Goal: Task Accomplishment & Management: Manage account settings

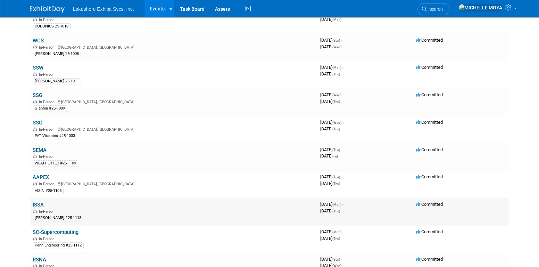
scroll to position [278, 0]
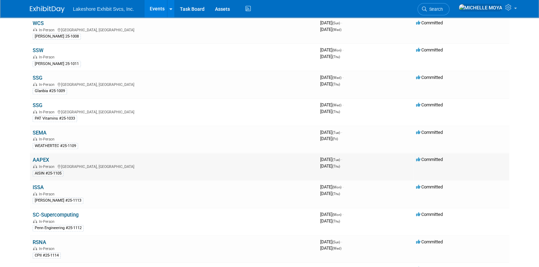
click at [43, 157] on link "AAPEX" at bounding box center [41, 160] width 16 height 6
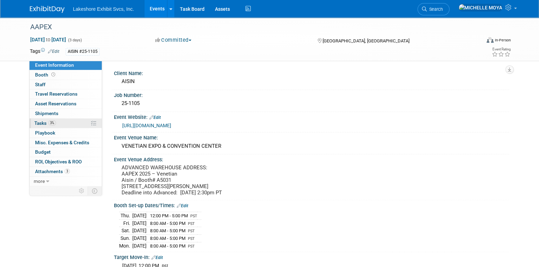
click at [56, 123] on link "3% Tasks 3%" at bounding box center [66, 122] width 72 height 9
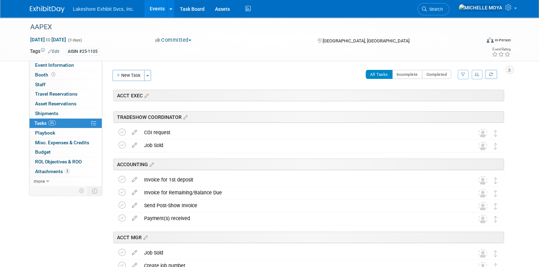
click at [462, 75] on icon "button" at bounding box center [463, 74] width 5 height 4
drag, startPoint x: 436, startPoint y: 96, endPoint x: 438, endPoint y: 101, distance: 5.2
click at [437, 99] on select "-- Select Assignee -- All unassigned tasks Assigned to me Amanda Koss Dave Desa…" at bounding box center [433, 97] width 57 height 10
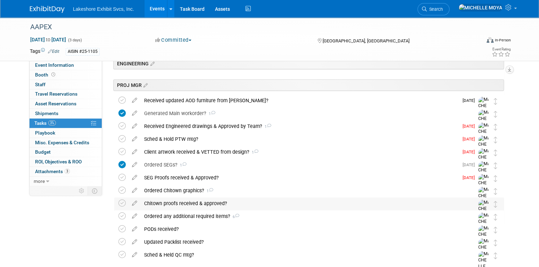
scroll to position [174, 0]
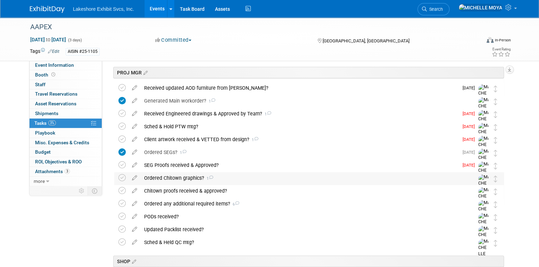
click at [179, 179] on div "Ordered Chitown graphics? 1" at bounding box center [302, 178] width 323 height 12
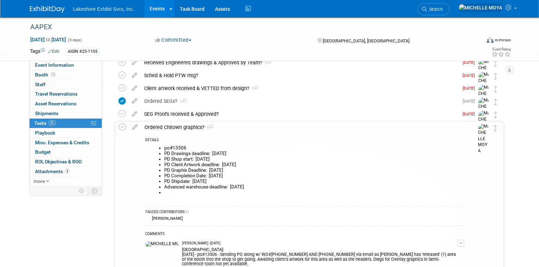
scroll to position [278, 0]
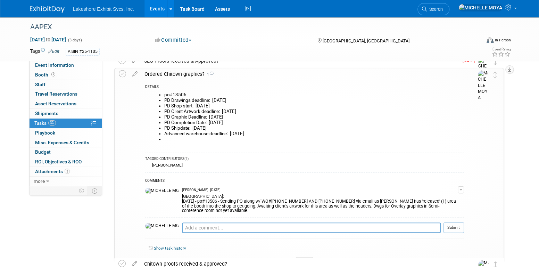
click at [460, 189] on span "button" at bounding box center [460, 189] width 3 height 1
click at [436, 200] on link "Edit Comment" at bounding box center [436, 200] width 55 height 10
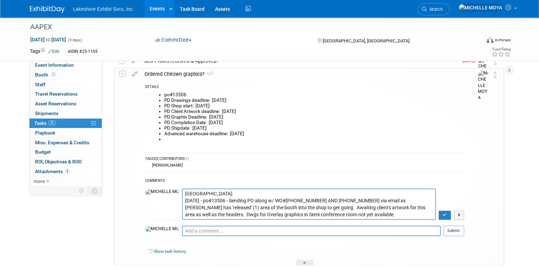
click at [193, 193] on textarea "CHITOWN: 9.18.25 - po#13506 - Sending PO along w/ WO#25-1105-3 AND 25-1105-4 vi…" at bounding box center [309, 203] width 254 height 31
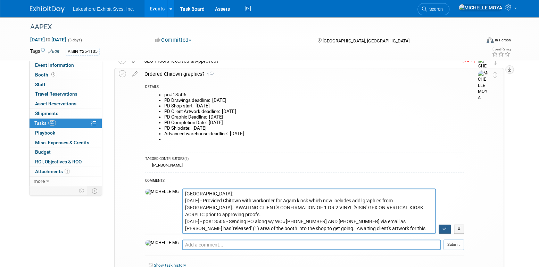
type textarea "CHITOWN: 10.01.25 - Provided Chitown with workorder for Agam kiosk which now in…"
click at [444, 225] on button "button" at bounding box center [444, 228] width 12 height 9
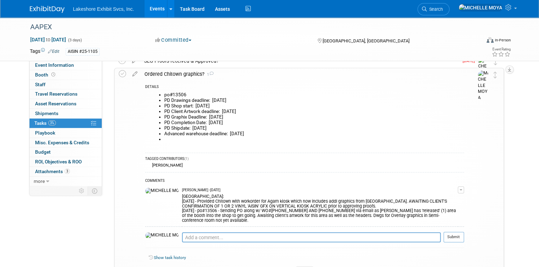
click at [188, 74] on div "Ordered Chitown graphics? 1" at bounding box center [302, 74] width 323 height 12
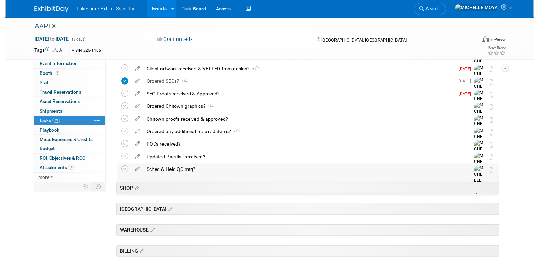
scroll to position [208, 0]
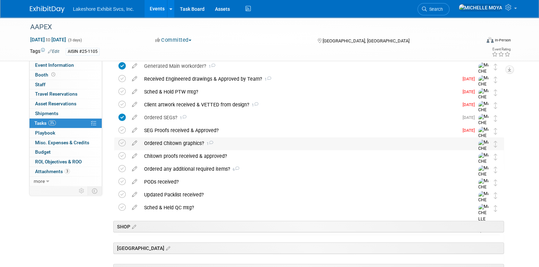
click at [176, 142] on div "Ordered Chitown graphics? 1" at bounding box center [302, 143] width 323 height 12
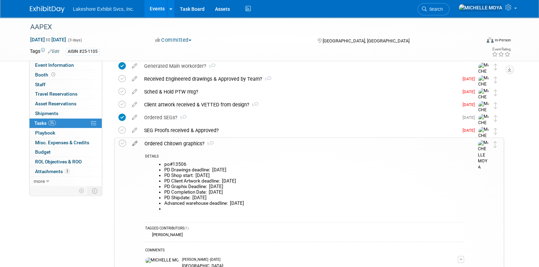
click at [133, 143] on icon at bounding box center [135, 141] width 12 height 9
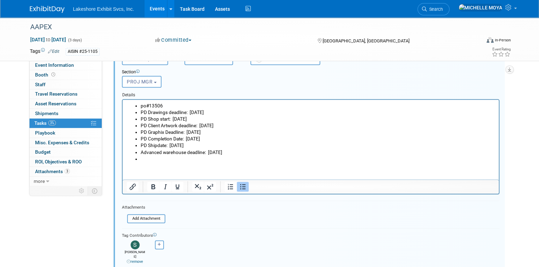
scroll to position [347, 0]
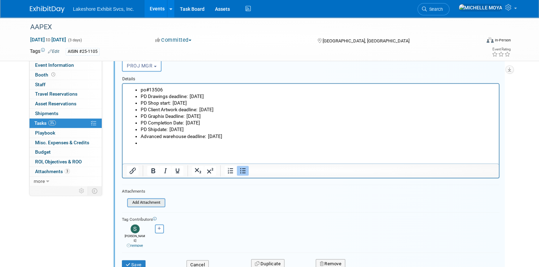
click at [150, 200] on input "file" at bounding box center [129, 203] width 71 height 8
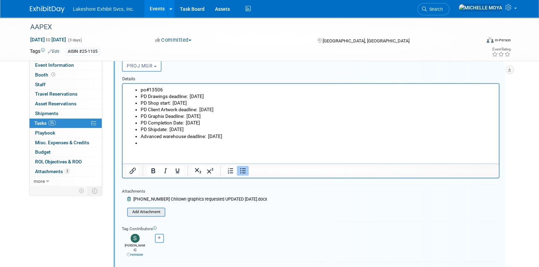
click at [156, 210] on input "file" at bounding box center [129, 212] width 71 height 8
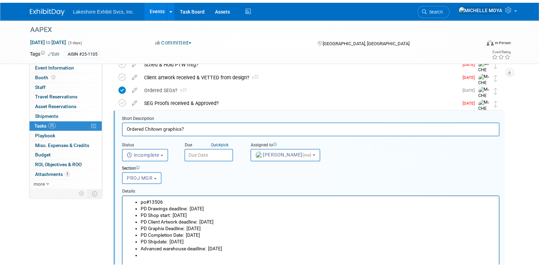
scroll to position [382, 0]
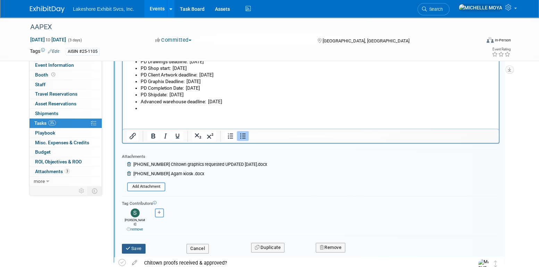
click at [140, 243] on button "Save" at bounding box center [134, 248] width 24 height 10
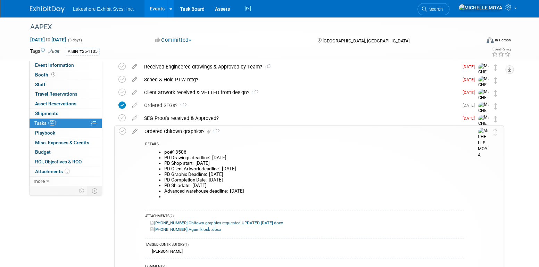
scroll to position [209, 0]
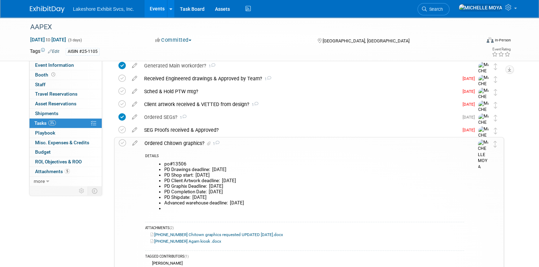
click at [179, 144] on div "Ordered Chitown graphics? 1" at bounding box center [302, 143] width 323 height 12
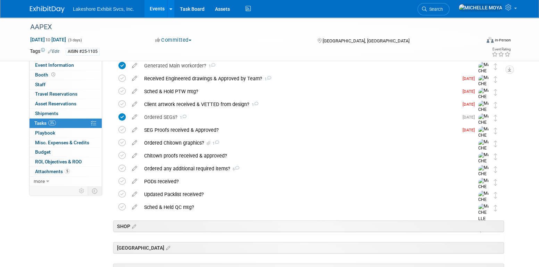
click at [184, 144] on div "Ordered Chitown graphics? 1" at bounding box center [302, 143] width 323 height 12
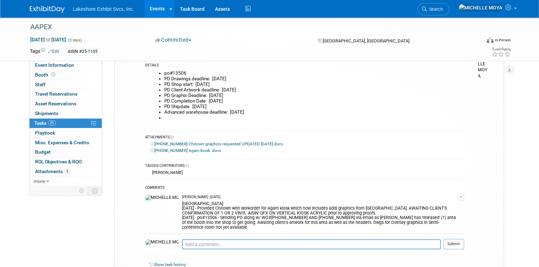
scroll to position [313, 0]
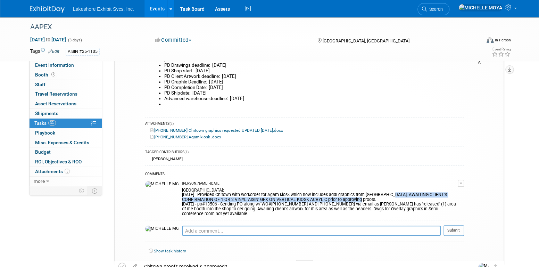
drag, startPoint x: 306, startPoint y: 197, endPoint x: 365, endPoint y: 194, distance: 59.4
click at [365, 194] on div "CHITOWN: 10.01.25 - Provided Chitown with workorder for Agam kiosk which now in…" at bounding box center [320, 201] width 276 height 30
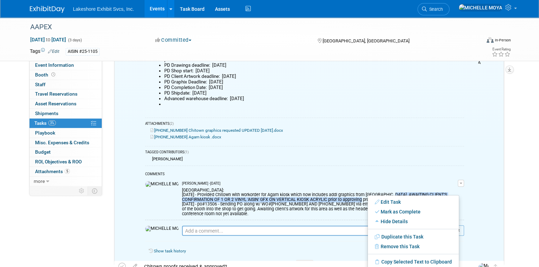
click at [461, 179] on button "button" at bounding box center [460, 182] width 6 height 7
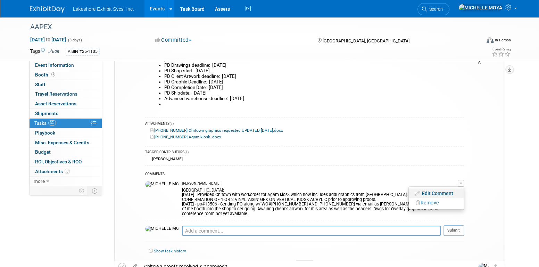
click at [450, 189] on link "Edit Comment" at bounding box center [436, 193] width 55 height 10
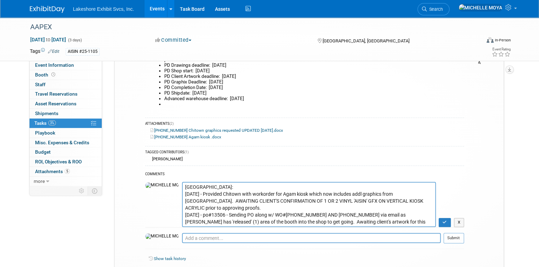
drag, startPoint x: 398, startPoint y: 191, endPoint x: 419, endPoint y: 201, distance: 23.7
click at [419, 201] on textarea "CHITOWN: 10.01.25 - Provided Chitown with workorder for Agam kiosk which now in…" at bounding box center [309, 204] width 254 height 45
click at [448, 219] on button "button" at bounding box center [444, 222] width 12 height 9
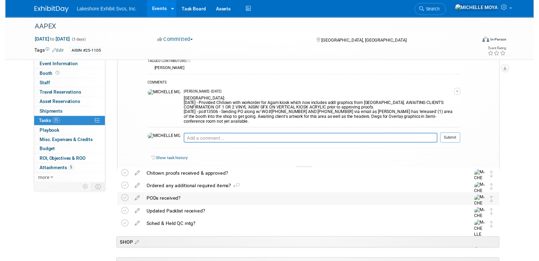
scroll to position [417, 0]
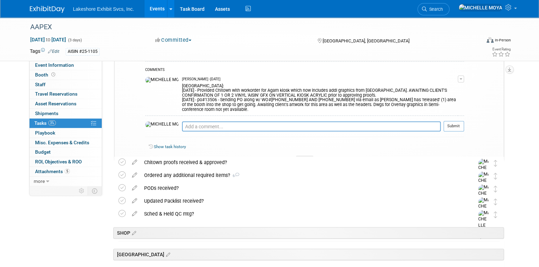
click at [136, 160] on icon at bounding box center [134, 160] width 12 height 9
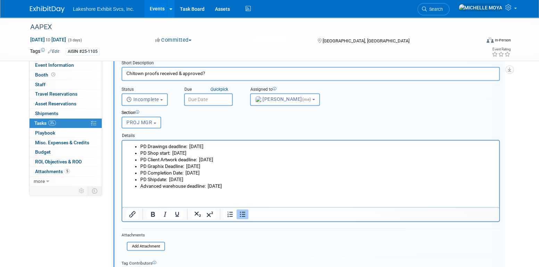
scroll to position [575, 0]
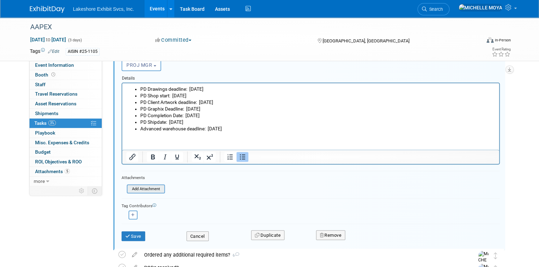
click at [159, 187] on input "file" at bounding box center [128, 189] width 71 height 8
click at [137, 234] on button "Save" at bounding box center [133, 236] width 24 height 10
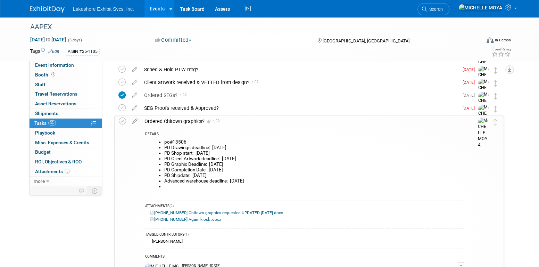
scroll to position [208, 0]
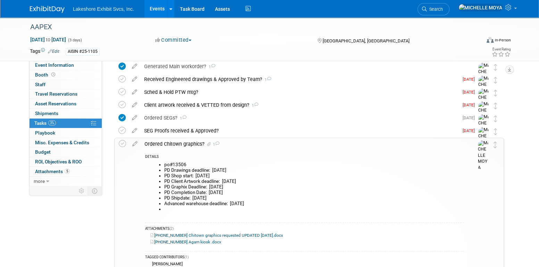
click at [194, 142] on div "Ordered Chitown graphics? 1" at bounding box center [302, 144] width 323 height 12
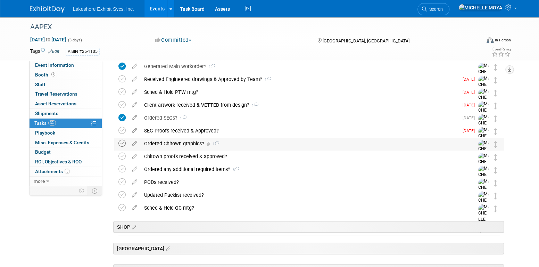
click at [123, 144] on icon at bounding box center [121, 143] width 7 height 7
click at [174, 153] on div "Chitown proofs received & approved?" at bounding box center [302, 156] width 323 height 12
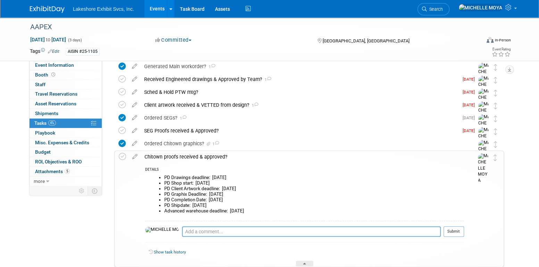
click at [174, 153] on div "Chitown proofs received & approved?" at bounding box center [302, 157] width 323 height 12
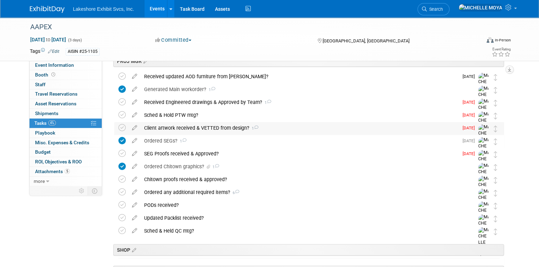
scroll to position [173, 0]
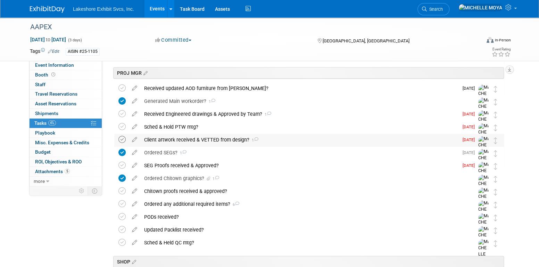
click at [123, 138] on icon at bounding box center [121, 139] width 7 height 7
click at [125, 140] on icon at bounding box center [121, 139] width 7 height 7
click at [152, 138] on div "Client artwork received & VETTED from design? 1" at bounding box center [300, 140] width 318 height 12
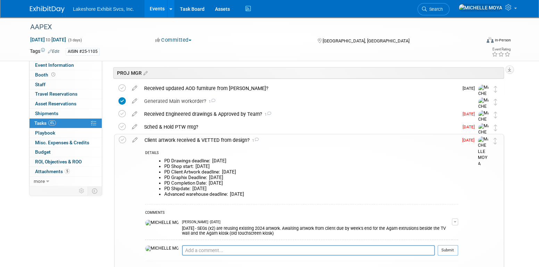
click at [214, 137] on div "Client artwork received & VETTED from design? 1" at bounding box center [299, 140] width 317 height 12
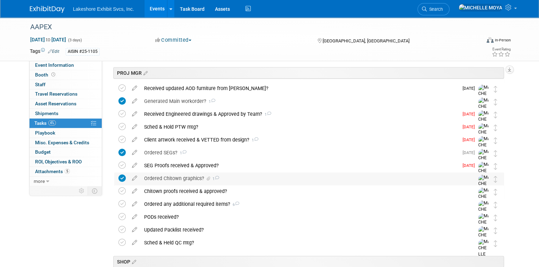
click at [187, 177] on div "Ordered Chitown graphics? 1" at bounding box center [302, 178] width 323 height 12
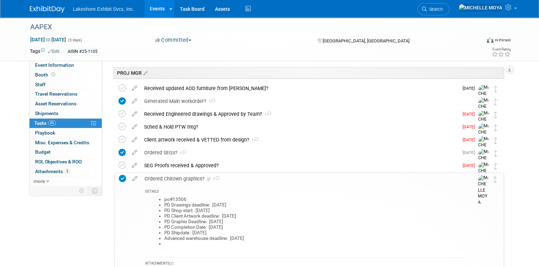
click at [187, 177] on div "Ordered Chitown graphics? 1" at bounding box center [302, 179] width 323 height 12
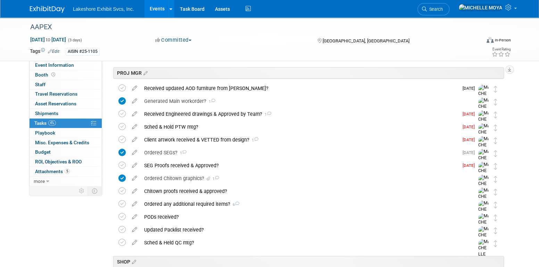
click at [194, 192] on div "Chitown proofs received & approved?" at bounding box center [302, 191] width 323 height 12
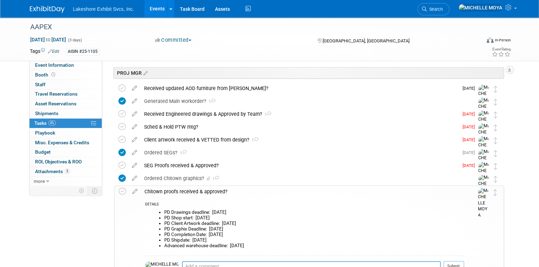
click at [172, 190] on div "Chitown proofs received & approved?" at bounding box center [302, 191] width 323 height 12
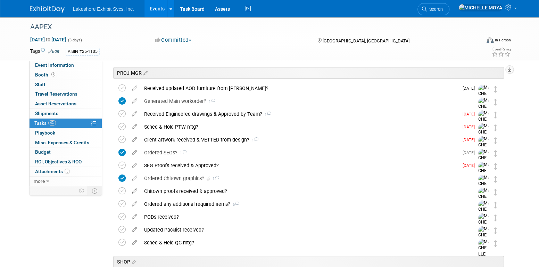
click at [134, 189] on icon at bounding box center [134, 189] width 12 height 9
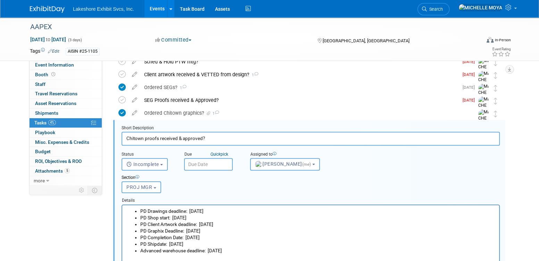
scroll to position [256, 0]
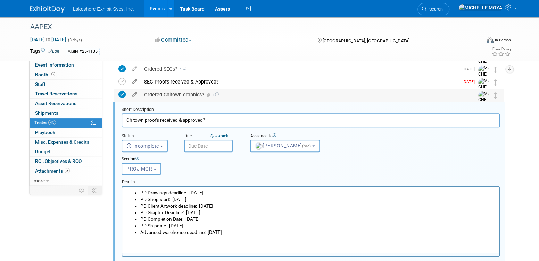
click at [159, 95] on div "Ordered Chitown graphics? 1" at bounding box center [302, 95] width 323 height 12
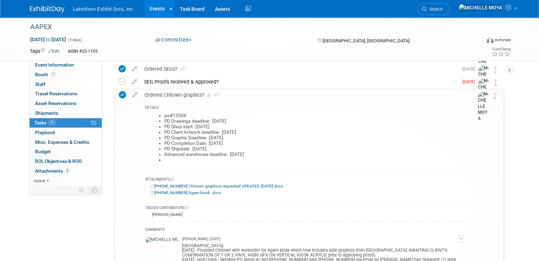
click at [159, 96] on div "Ordered Chitown graphics? 1" at bounding box center [302, 95] width 323 height 12
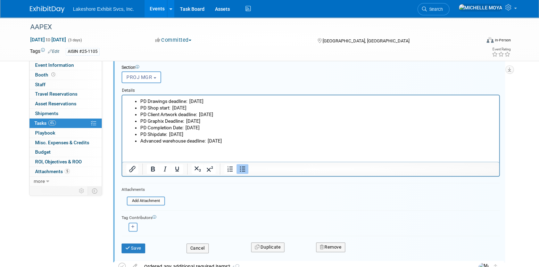
scroll to position [361, 0]
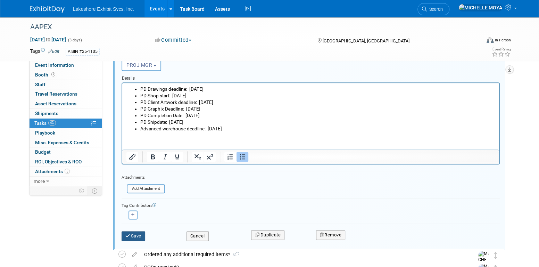
click at [140, 231] on button "Save" at bounding box center [133, 236] width 24 height 10
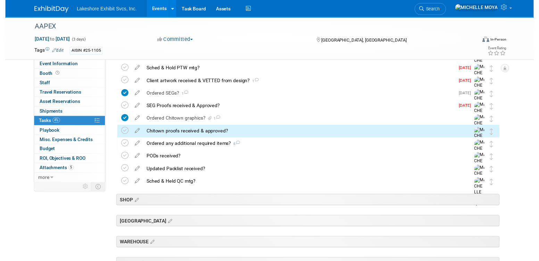
scroll to position [201, 0]
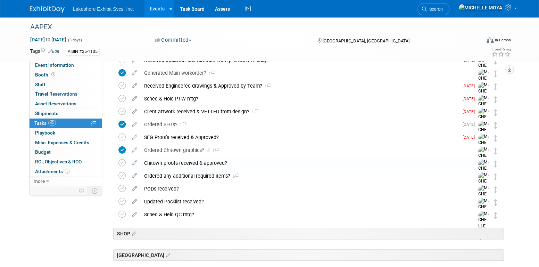
click at [185, 165] on div "Chitown proofs received & approved?" at bounding box center [302, 163] width 323 height 12
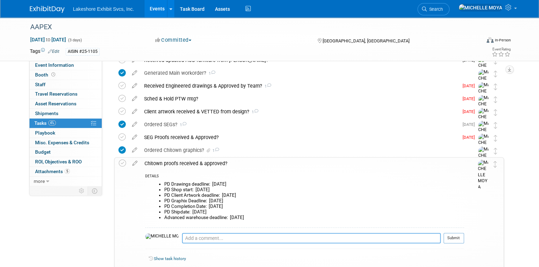
click at [187, 238] on textarea at bounding box center [311, 238] width 259 height 10
paste textarea "AWAITING CLIENT'S CONFIRMATION OF 1 OR 2 VINYL 'AISIN' GFX ON VERTICAL KIOSK AC…"
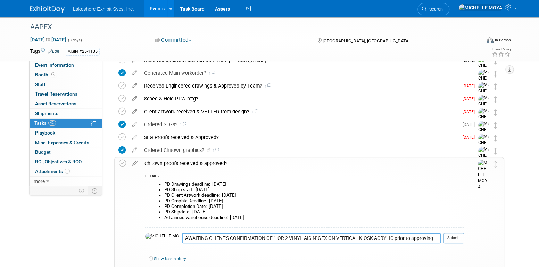
click at [182, 237] on textarea "AWAITING CLIENT'S CONFIRMATION OF 1 OR 2 VINYL 'AISIN' GFX ON VERTICAL KIOSK AC…" at bounding box center [311, 238] width 259 height 10
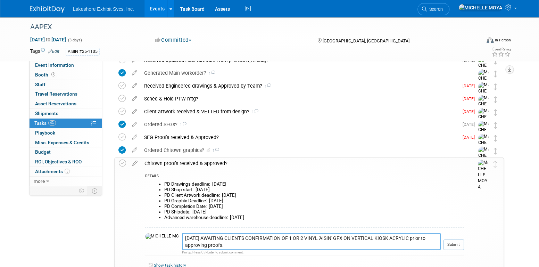
click at [228, 236] on textarea "10/01/25 AWAITING CLIENT'S CONFIRMATION OF 1 OR 2 VINYL 'AISIN' GFX ON VERTICAL…" at bounding box center [311, 241] width 259 height 17
type textarea "10/01/25 AWAITING CLIENT'S APPROVAL FOR GRAPHICS E & F1/F2 AND CONFIRMATION OF …"
click at [136, 161] on icon at bounding box center [135, 161] width 12 height 9
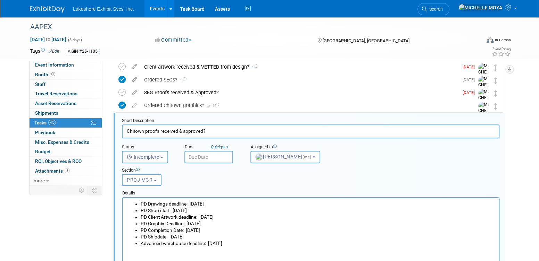
scroll to position [257, 0]
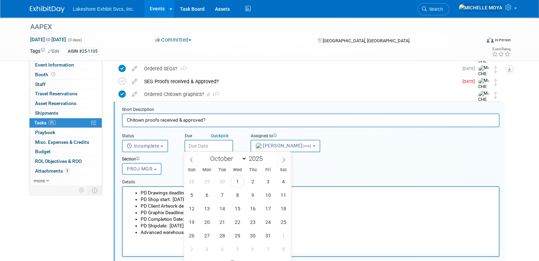
click at [211, 145] on input "text" at bounding box center [208, 146] width 49 height 12
click at [267, 183] on span "3" at bounding box center [268, 182] width 14 height 14
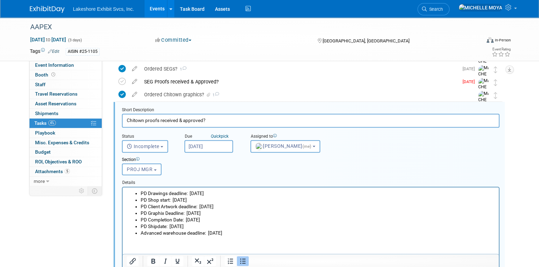
click at [211, 143] on input "Oct 3, 2025" at bounding box center [208, 146] width 49 height 12
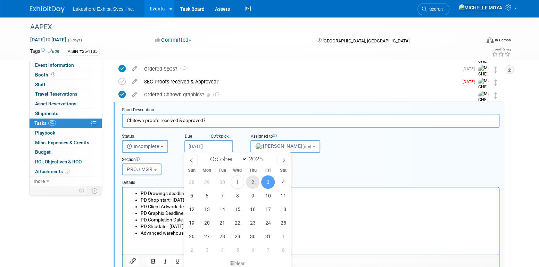
click at [251, 183] on span "2" at bounding box center [253, 182] width 14 height 14
type input "Oct 2, 2025"
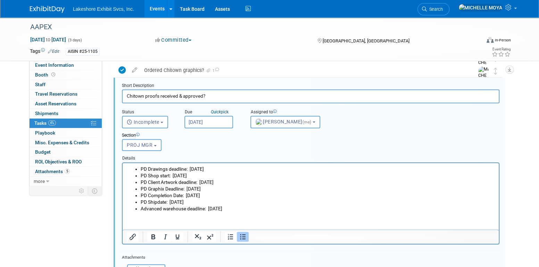
scroll to position [361, 0]
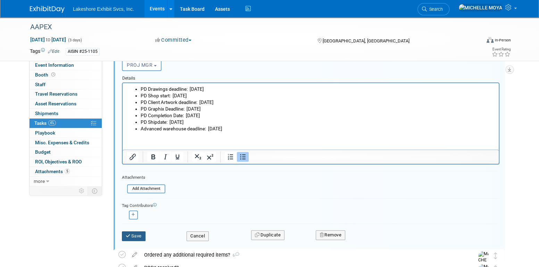
click at [139, 234] on button "Save" at bounding box center [134, 236] width 24 height 10
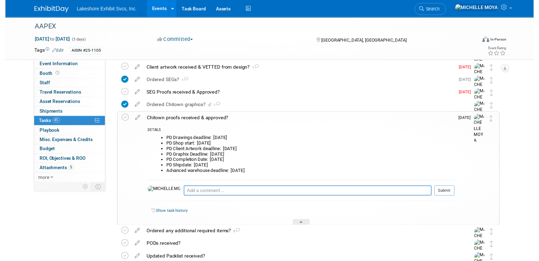
scroll to position [222, 0]
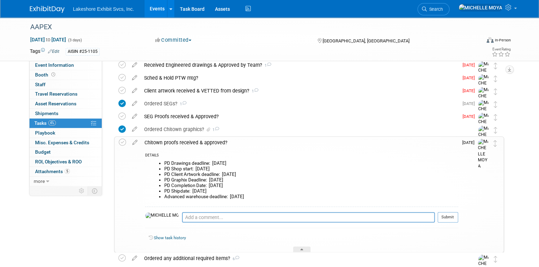
click at [173, 141] on div "Chitown proofs received & approved?" at bounding box center [299, 142] width 317 height 12
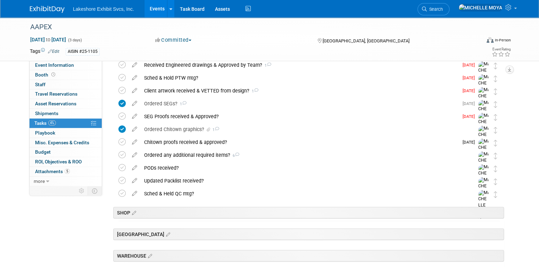
click at [135, 127] on icon at bounding box center [134, 127] width 12 height 9
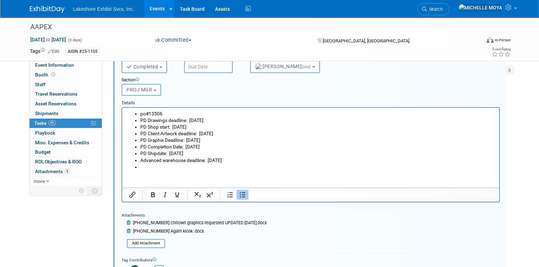
scroll to position [417, 0]
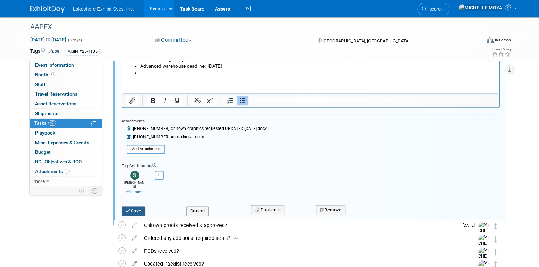
click at [140, 206] on button "Save" at bounding box center [133, 211] width 24 height 10
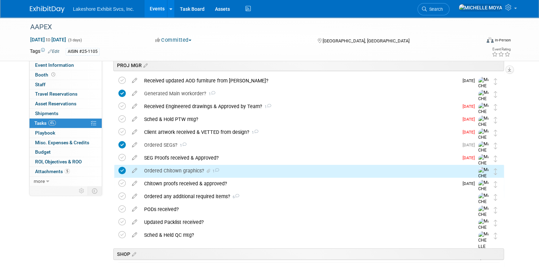
scroll to position [167, 0]
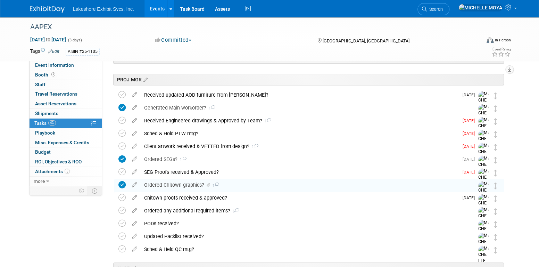
click at [192, 185] on div "Ordered Chitown graphics? 1" at bounding box center [302, 185] width 323 height 12
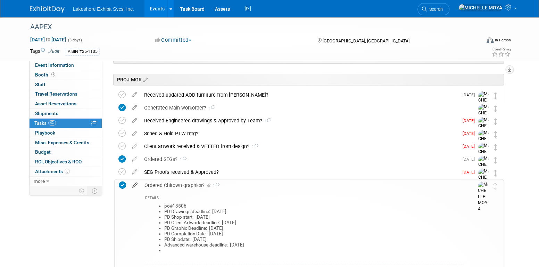
click at [134, 184] on icon at bounding box center [135, 183] width 12 height 9
select select "9"
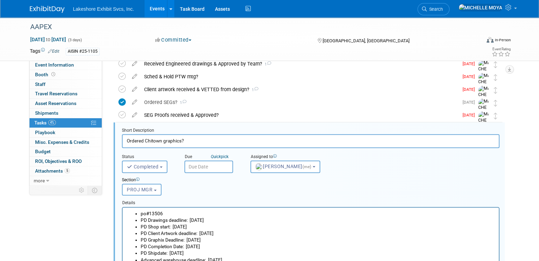
scroll to position [244, 0]
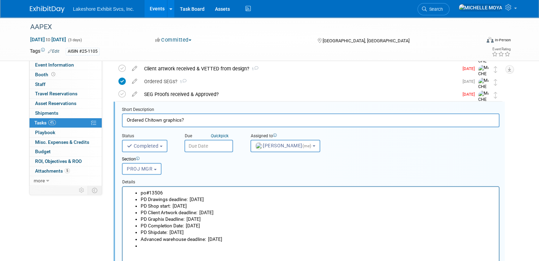
click at [201, 146] on input "text" at bounding box center [208, 146] width 49 height 12
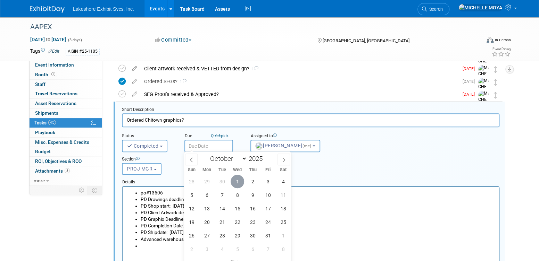
click at [235, 179] on span "1" at bounding box center [237, 182] width 14 height 14
type input "Oct 1, 2025"
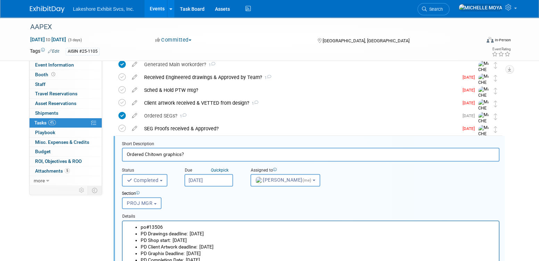
scroll to position [209, 0]
click at [219, 179] on input "Oct 1, 2025" at bounding box center [208, 181] width 49 height 12
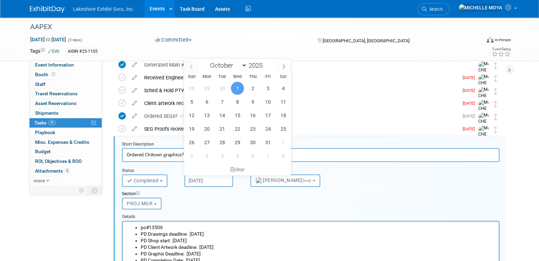
click at [186, 63] on span at bounding box center [191, 66] width 12 height 12
select select "8"
click at [267, 116] on span "19" at bounding box center [268, 116] width 14 height 14
type input "Sep 19, 2025"
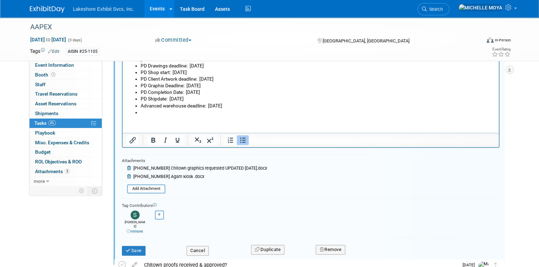
scroll to position [418, 0]
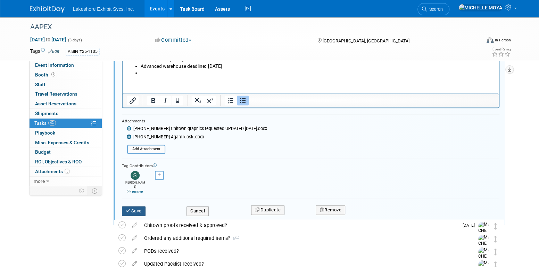
click at [138, 206] on button "Save" at bounding box center [134, 211] width 24 height 10
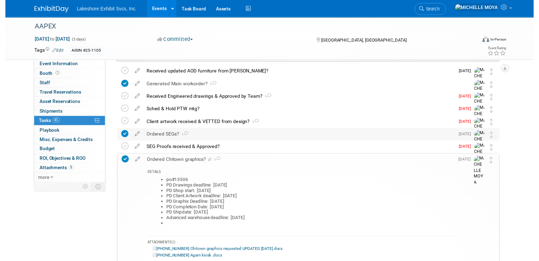
scroll to position [175, 0]
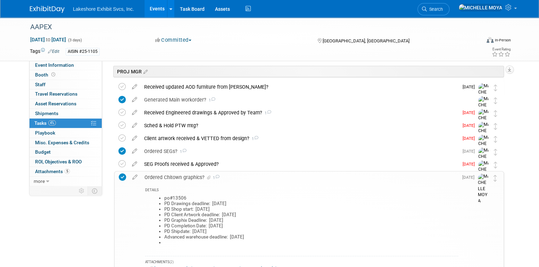
click at [187, 177] on div "Ordered Chitown graphics? 1" at bounding box center [299, 177] width 317 height 12
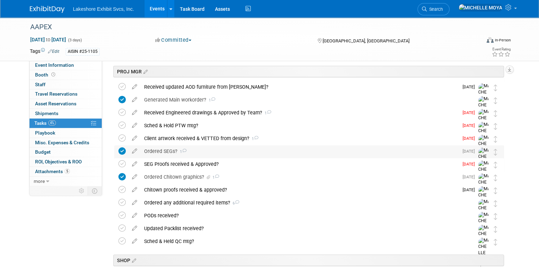
click at [170, 152] on div "Ordered SEGs? 1" at bounding box center [300, 151] width 318 height 12
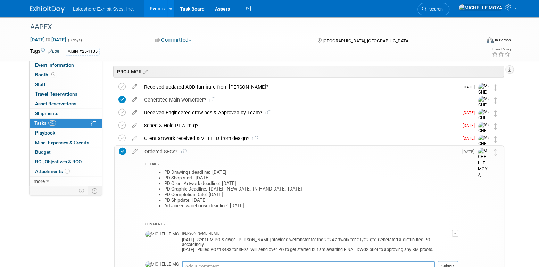
click at [170, 152] on div "Ordered SEGs? 1" at bounding box center [299, 151] width 317 height 12
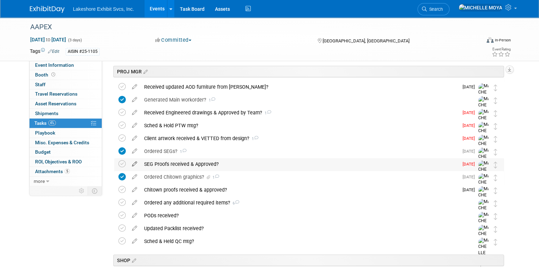
click at [133, 164] on icon at bounding box center [134, 162] width 12 height 9
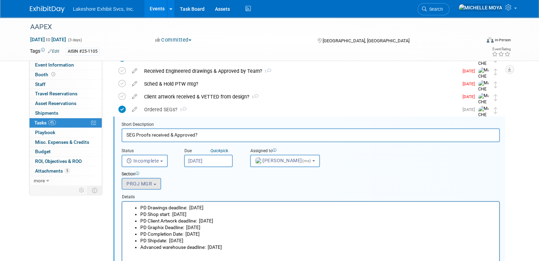
scroll to position [231, 0]
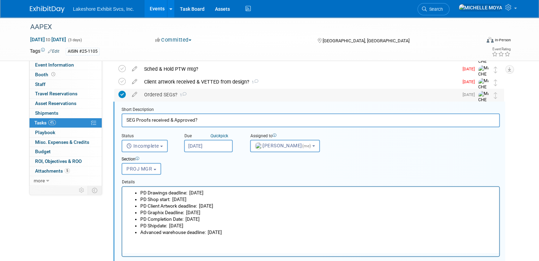
click at [162, 95] on div "Ordered SEGs? 1" at bounding box center [300, 95] width 318 height 12
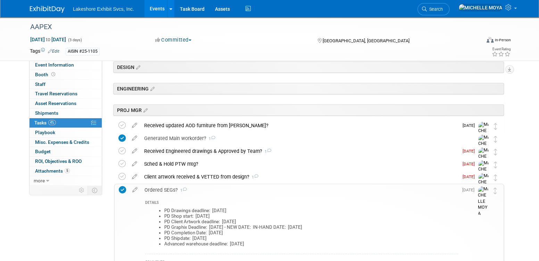
scroll to position [127, 0]
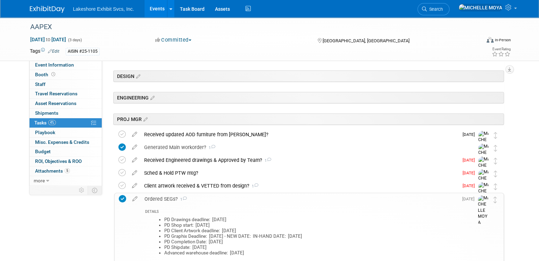
click at [166, 199] on div "Ordered SEGs? 1" at bounding box center [299, 199] width 317 height 12
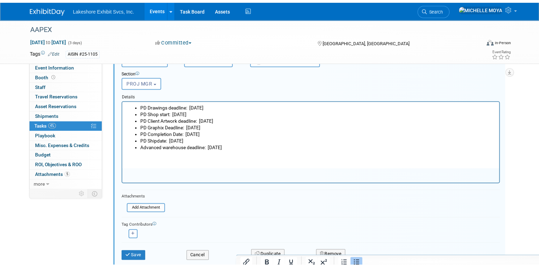
scroll to position [335, 0]
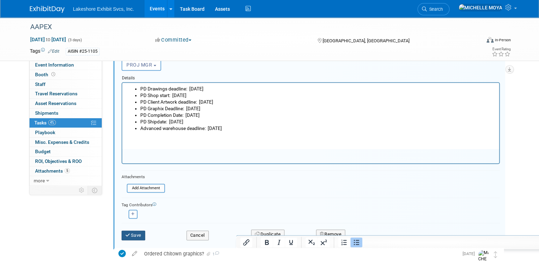
click at [141, 231] on button "Save" at bounding box center [133, 236] width 24 height 10
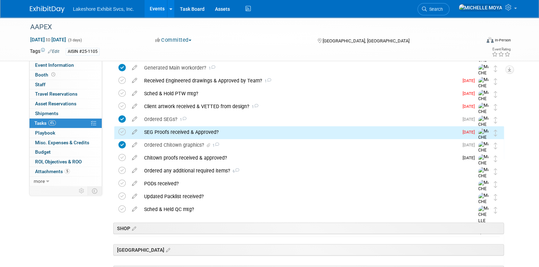
scroll to position [201, 0]
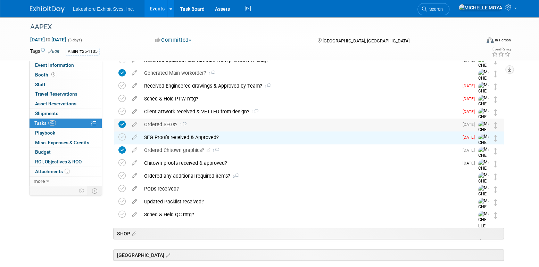
click at [163, 125] on div "Ordered SEGs? 1" at bounding box center [300, 124] width 318 height 12
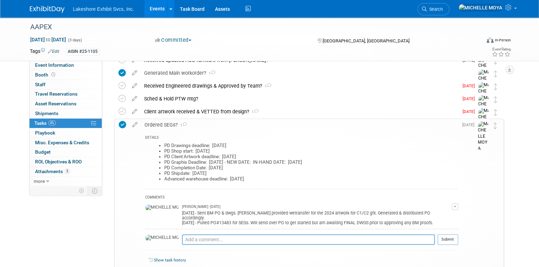
click at [133, 123] on icon at bounding box center [135, 123] width 12 height 9
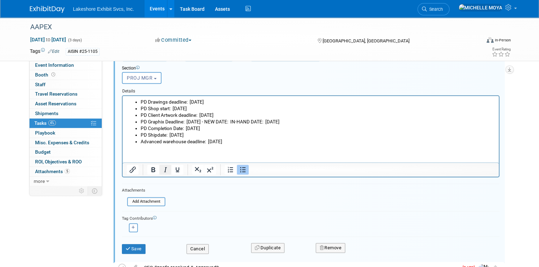
scroll to position [322, 0]
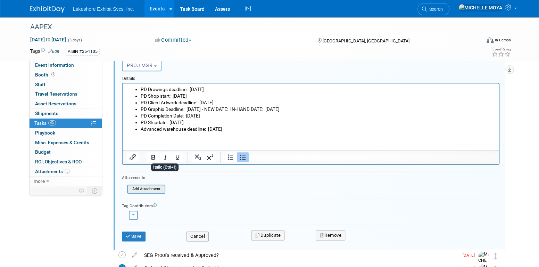
click at [158, 188] on input "file" at bounding box center [129, 189] width 71 height 8
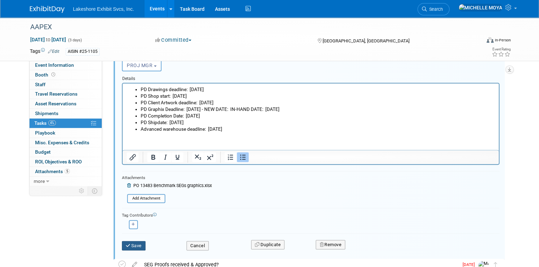
click at [141, 241] on button "Save" at bounding box center [134, 246] width 24 height 10
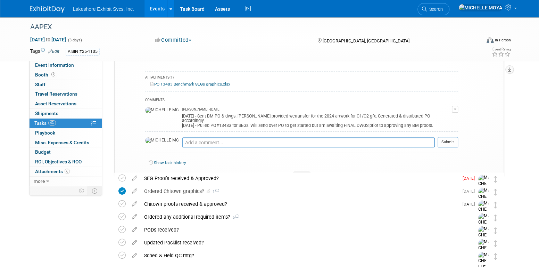
click at [211, 84] on link "PO 13483 Benchmark SEGs graphics.xlsx" at bounding box center [190, 84] width 80 height 5
click at [455, 109] on span "button" at bounding box center [454, 108] width 3 height 1
click at [442, 118] on link "Edit Comment" at bounding box center [430, 119] width 55 height 10
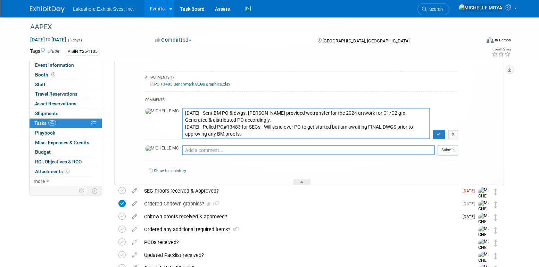
click at [182, 113] on textarea "9.30.25 - Sent BM PO & dwgs. Karl O. provided wetransfer for the 2024 artwork f…" at bounding box center [306, 123] width 248 height 31
click at [202, 117] on textarea "9.30.25 - Sent BM PO & dwgs. Karl O. provided wetransfer for the 2024 artwork f…" at bounding box center [306, 123] width 248 height 31
type textarea "9.30.25 - Sent BM PO & dwgs. Karl O. provided wetransfer for the 2024 artwork f…"
click at [439, 132] on icon "button" at bounding box center [438, 134] width 5 height 4
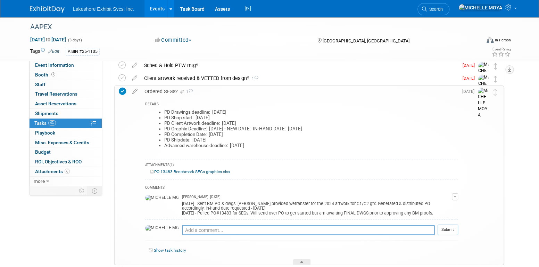
scroll to position [218, 0]
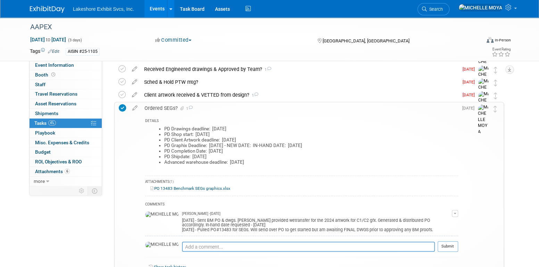
click at [168, 104] on div "Ordered SEGs? 1" at bounding box center [299, 108] width 317 height 12
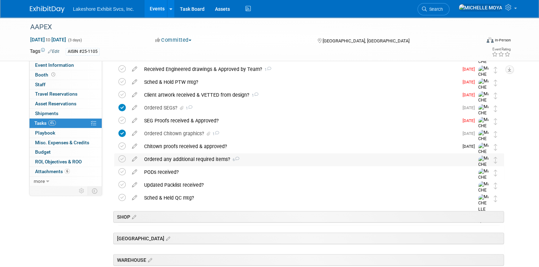
click at [180, 162] on div "Ordered any additional required items? 6" at bounding box center [302, 159] width 323 height 12
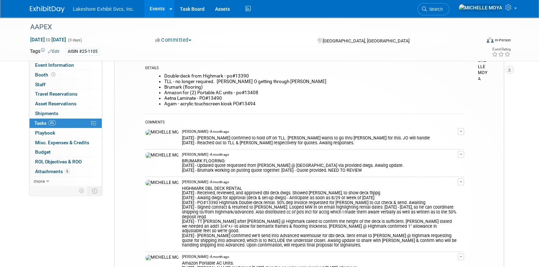
scroll to position [357, 0]
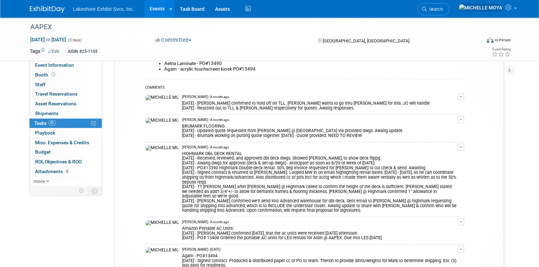
click at [461, 119] on span "button" at bounding box center [460, 119] width 3 height 1
click at [437, 129] on link "Edit Comment" at bounding box center [436, 130] width 55 height 10
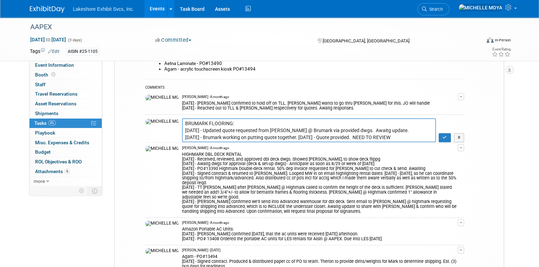
click at [217, 123] on textarea "BRUMARK FLOORING: 9.30.25 - Updated quote requested from Rachel @ Brumark via p…" at bounding box center [309, 130] width 254 height 24
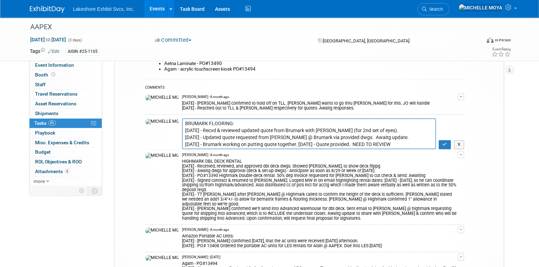
click at [216, 121] on textarea "BRUMARK FLOORING: 9.30.25 - Updated quote requested from Rachel @ Brumark via p…" at bounding box center [309, 133] width 254 height 31
click at [208, 123] on textarea "BRUMARK FLOORING: 9.30.25 - Updated quote requested from Rachel @ Brumark via p…" at bounding box center [309, 133] width 254 height 31
click at [371, 129] on textarea "BRUMARK FLOORING: 9.30.25 - Updated quote requested from Rachel @ Brumark via p…" at bounding box center [309, 133] width 254 height 31
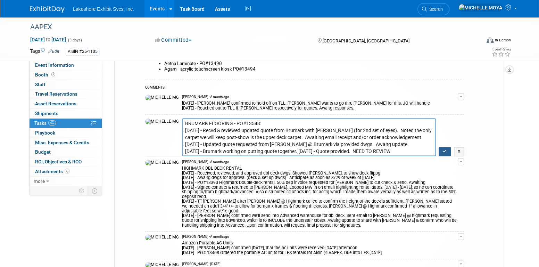
type textarea "BRUMARK FLOORING - PO#13543: 10.01.25 - Recvd & reviewed updated quote from Bru…"
click at [445, 148] on button "button" at bounding box center [444, 151] width 12 height 9
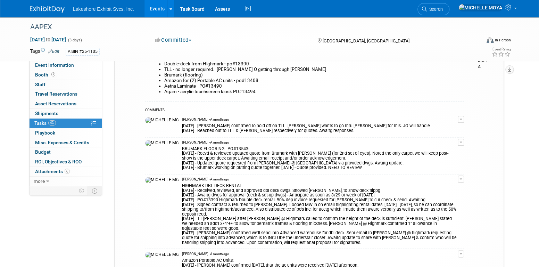
scroll to position [287, 0]
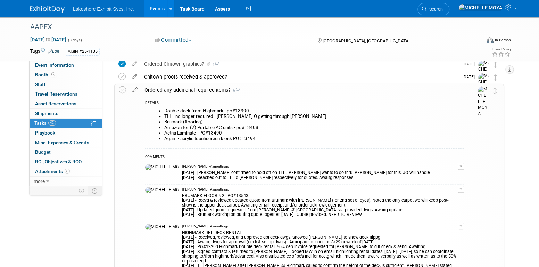
click at [135, 90] on icon at bounding box center [135, 88] width 12 height 9
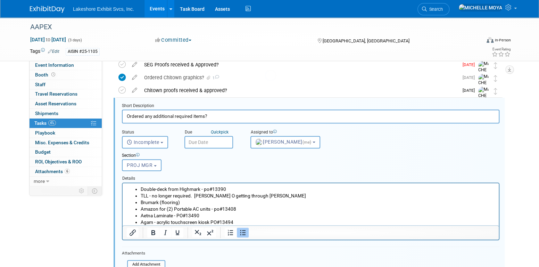
scroll to position [270, 0]
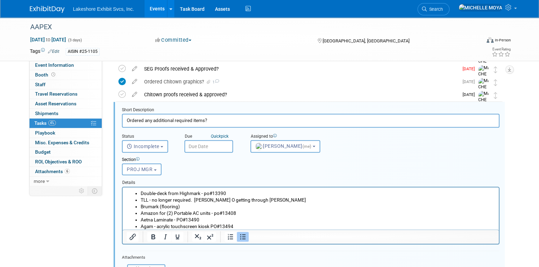
click at [194, 207] on li "Brumark (flooring)" at bounding box center [318, 206] width 354 height 7
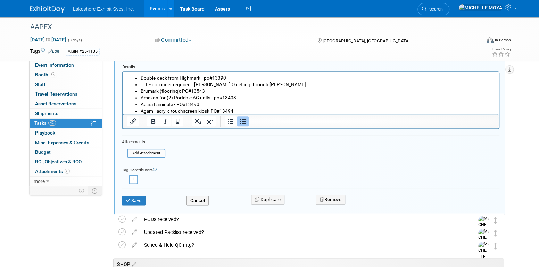
scroll to position [409, 0]
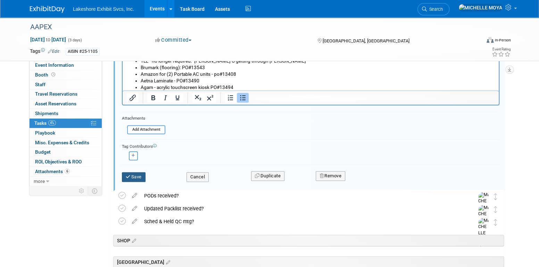
click at [138, 173] on button "Save" at bounding box center [134, 177] width 24 height 10
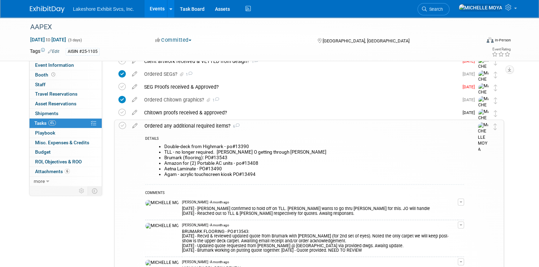
scroll to position [235, 0]
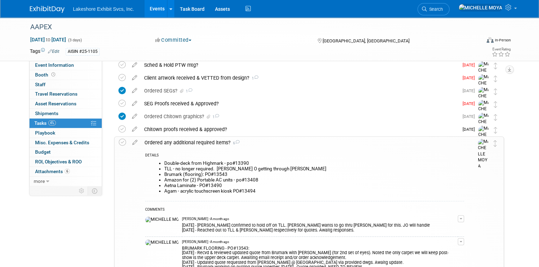
click at [183, 143] on div "Ordered any additional required items? 6" at bounding box center [302, 142] width 323 height 12
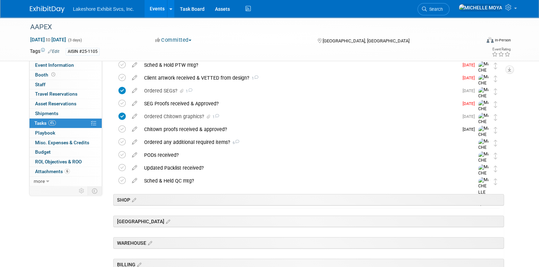
click at [183, 143] on div "Ordered any additional required items? 6" at bounding box center [302, 142] width 323 height 12
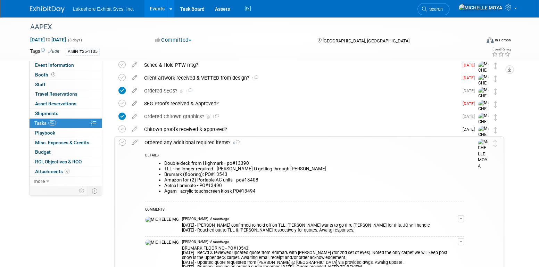
click at [192, 141] on div "Ordered any additional required items? 6" at bounding box center [302, 142] width 323 height 12
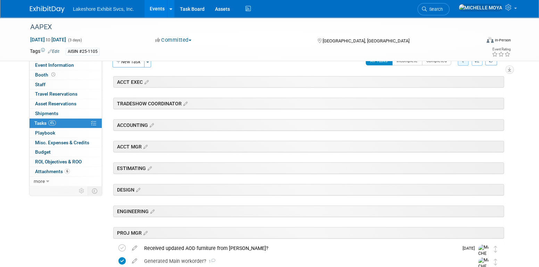
scroll to position [0, 0]
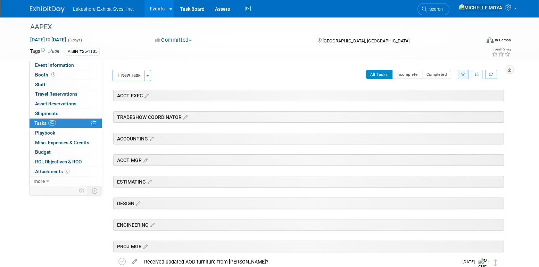
click at [163, 9] on link "Events" at bounding box center [156, 8] width 25 height 17
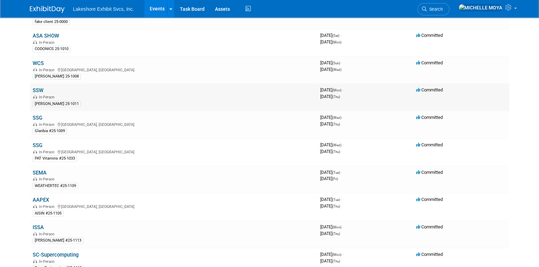
scroll to position [243, 0]
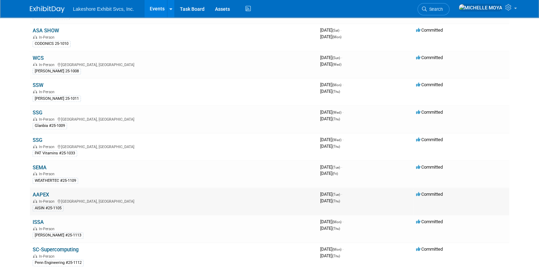
click at [43, 191] on link "AAPEX" at bounding box center [41, 194] width 16 height 6
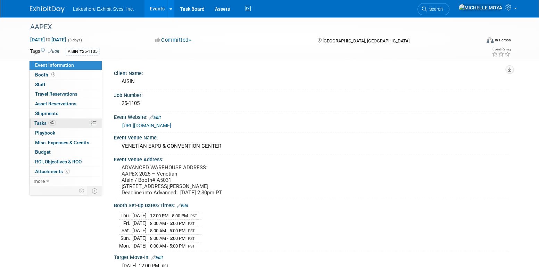
click at [57, 121] on link "4% Tasks 4%" at bounding box center [66, 122] width 72 height 9
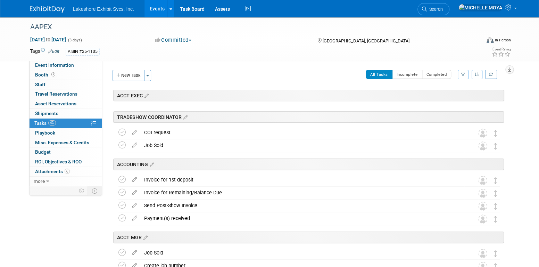
click at [461, 73] on icon "button" at bounding box center [463, 74] width 5 height 4
click at [445, 99] on select "-- Select Assignee -- All unassigned tasks Assigned to me Amanda Koss Dave Desa…" at bounding box center [433, 97] width 57 height 10
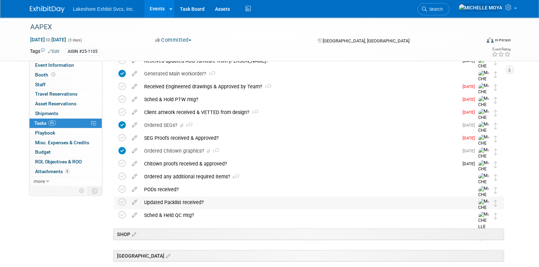
scroll to position [174, 0]
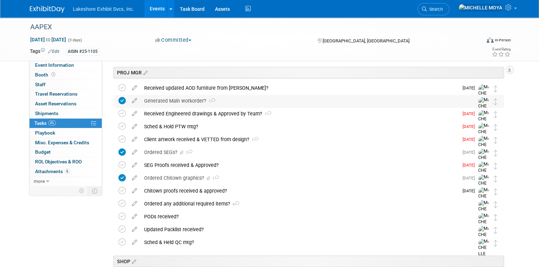
click at [181, 99] on div "Generated Main workorder? 1" at bounding box center [302, 101] width 323 height 12
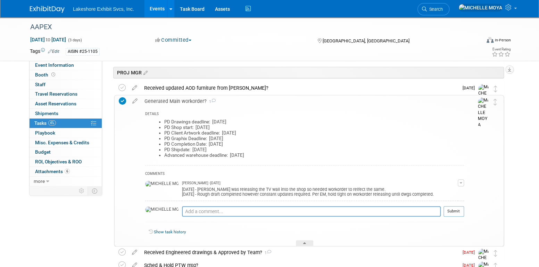
click at [460, 179] on button "button" at bounding box center [460, 182] width 6 height 7
click at [453, 188] on link "Edit Comment" at bounding box center [436, 193] width 55 height 10
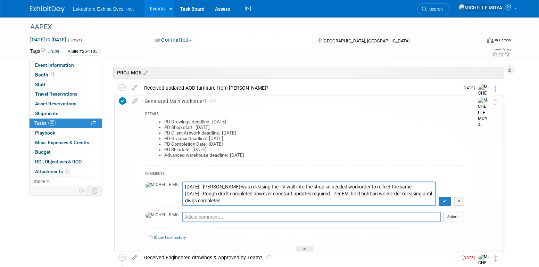
click at [182, 185] on textarea "9.18.25 - Eric was releasing the TV wall into the shop so needed workorder to r…" at bounding box center [309, 193] width 254 height 24
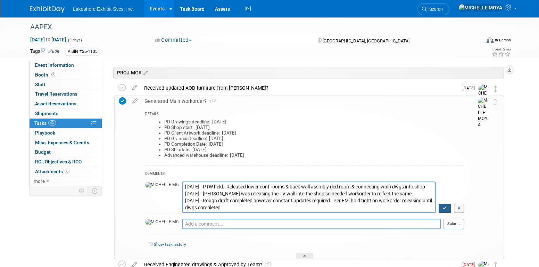
type textarea "9.30.25 - PTW held. Released lower conf rooms & back wall assmbly (led room & c…"
click at [444, 208] on icon "button" at bounding box center [444, 207] width 5 height 4
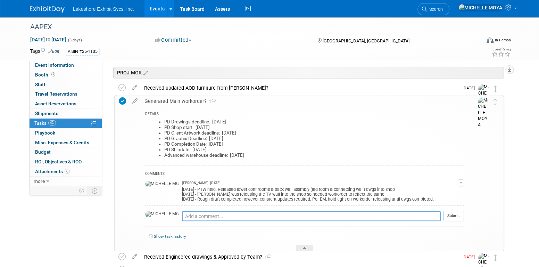
click at [461, 182] on span "button" at bounding box center [460, 182] width 3 height 1
click at [412, 168] on div "COMMENTS MICHELLE MOYA - 9 days ago 9.30.25 - PTW held. Released lower conf roo…" at bounding box center [304, 197] width 319 height 65
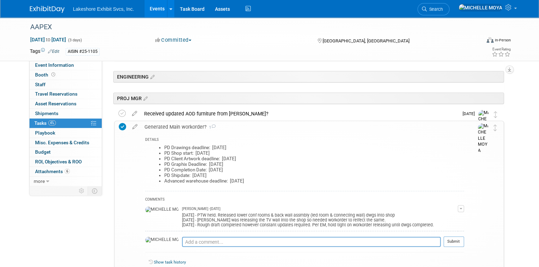
scroll to position [139, 0]
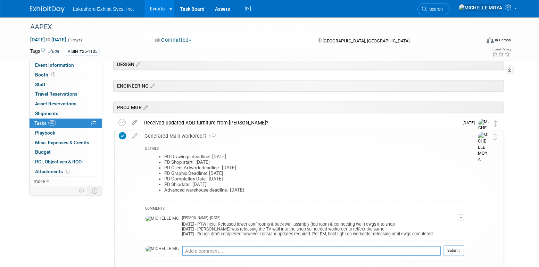
click at [178, 135] on div "Generated Main workorder? 1" at bounding box center [302, 136] width 323 height 12
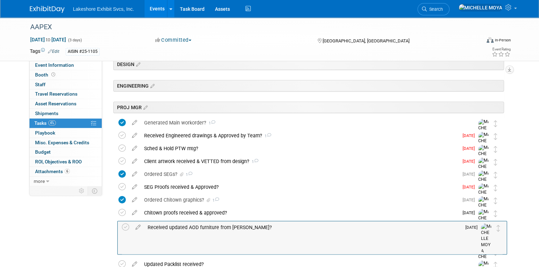
drag, startPoint x: 498, startPoint y: 122, endPoint x: 502, endPoint y: 224, distance: 101.7
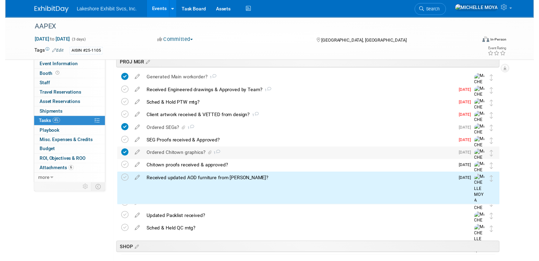
scroll to position [208, 0]
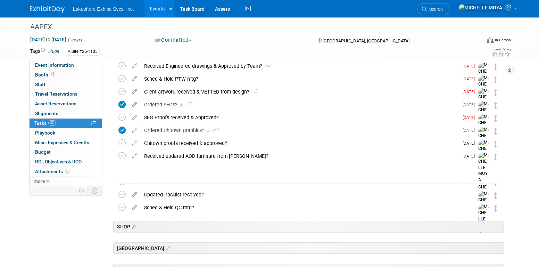
click at [210, 167] on div "Ordered any additional required items? 6" at bounding box center [302, 169] width 323 height 12
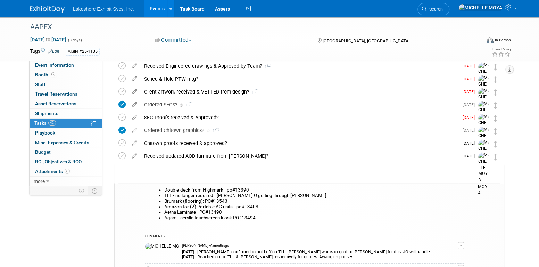
click at [125, 169] on icon at bounding box center [122, 168] width 7 height 7
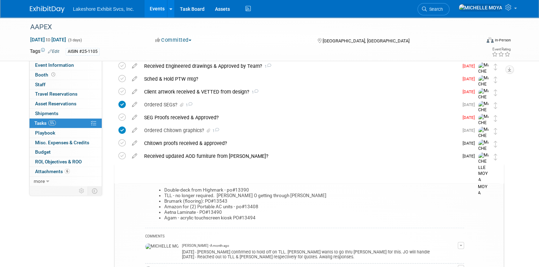
click at [175, 168] on div "Ordered any additional required items? 6" at bounding box center [302, 169] width 323 height 12
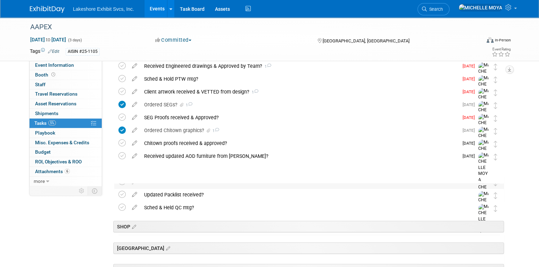
click at [170, 181] on div "PODs received?" at bounding box center [302, 182] width 323 height 12
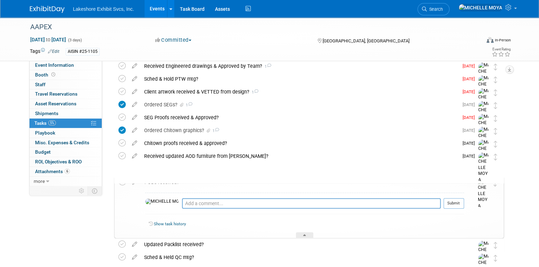
click at [170, 181] on div "PODs received?" at bounding box center [302, 182] width 323 height 12
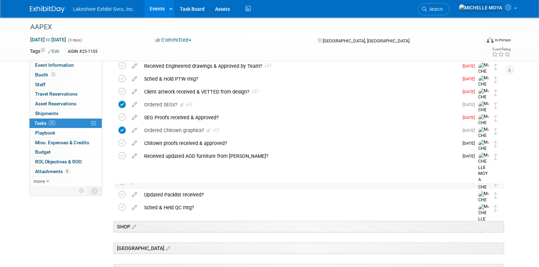
click at [135, 183] on icon at bounding box center [134, 180] width 12 height 9
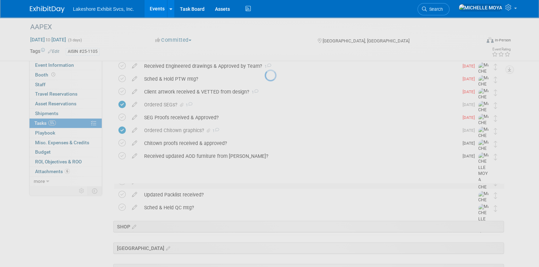
select select "9"
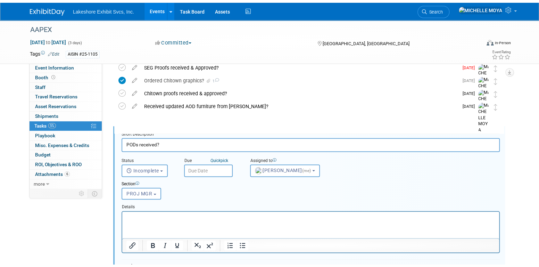
scroll to position [282, 0]
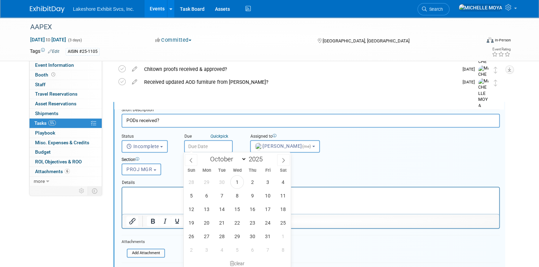
click at [206, 148] on input "text" at bounding box center [208, 146] width 49 height 12
click at [235, 207] on span "15" at bounding box center [237, 209] width 14 height 14
type input "Oct 15, 2025"
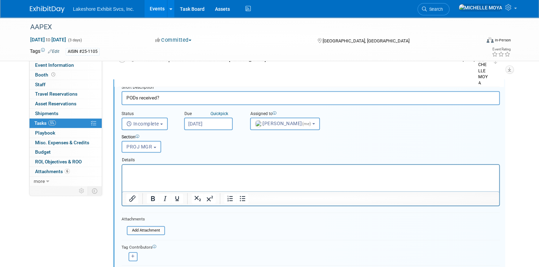
scroll to position [317, 0]
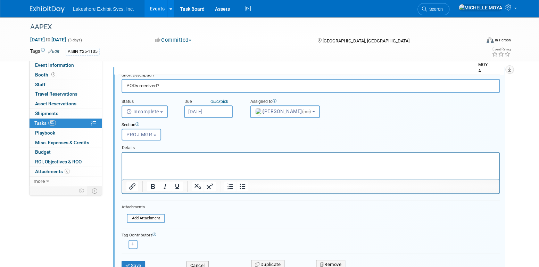
click at [134, 258] on div "Save" at bounding box center [148, 263] width 65 height 14
click at [134, 261] on button "Save" at bounding box center [133, 265] width 24 height 10
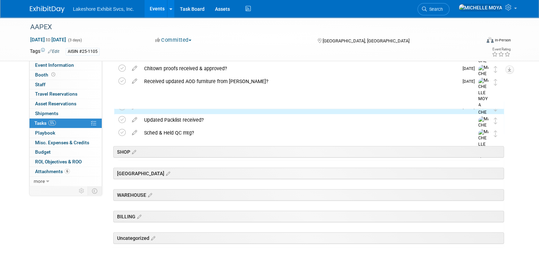
scroll to position [271, 0]
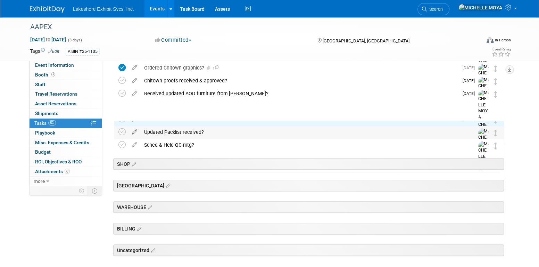
click at [134, 132] on icon at bounding box center [134, 130] width 12 height 9
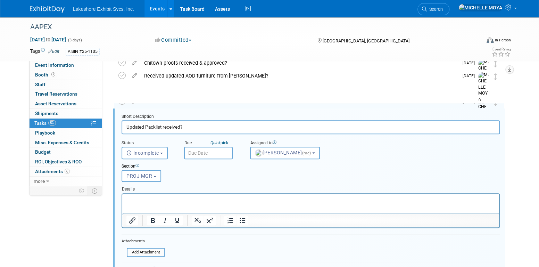
scroll to position [295, 0]
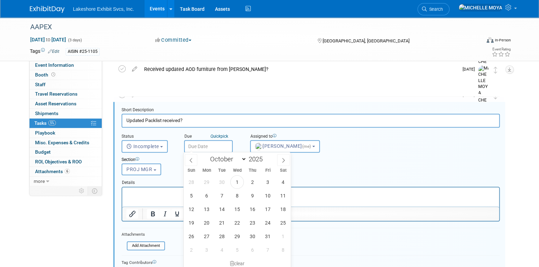
click at [206, 142] on input "text" at bounding box center [208, 146] width 49 height 12
click at [211, 210] on span "13" at bounding box center [207, 209] width 14 height 14
type input "Oct 13, 2025"
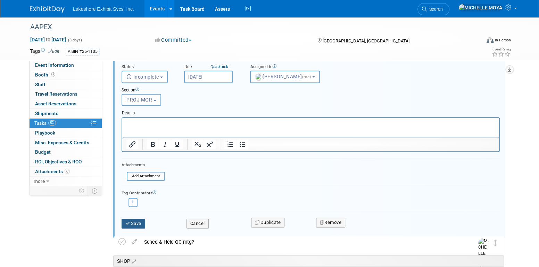
click at [142, 221] on button "Save" at bounding box center [133, 223] width 24 height 10
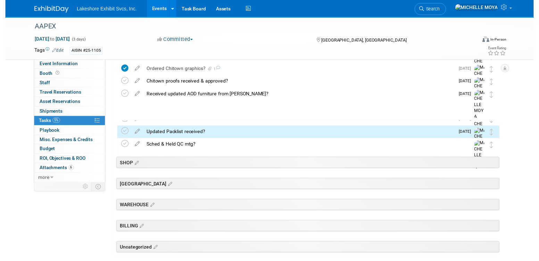
scroll to position [236, 0]
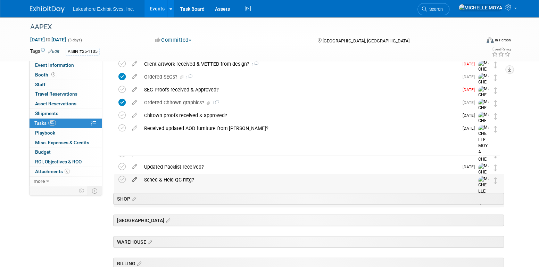
click at [136, 182] on icon at bounding box center [134, 178] width 12 height 9
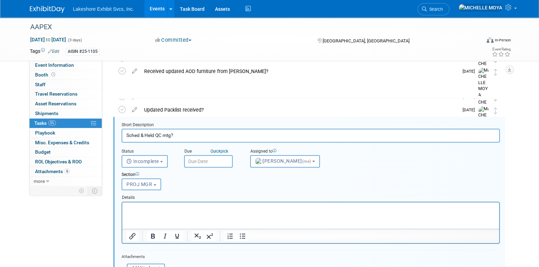
scroll to position [308, 0]
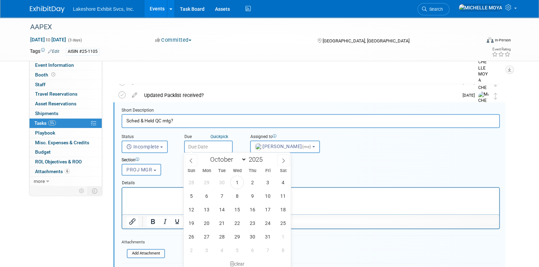
click at [206, 149] on input "text" at bounding box center [208, 146] width 49 height 12
click at [225, 209] on span "14" at bounding box center [222, 209] width 14 height 14
type input "Oct 14, 2025"
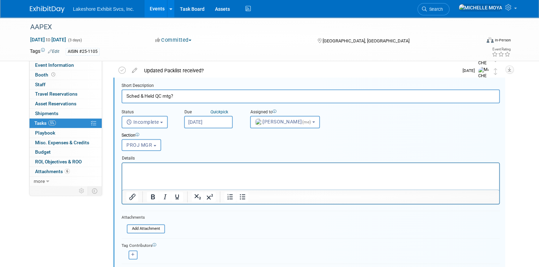
scroll to position [412, 0]
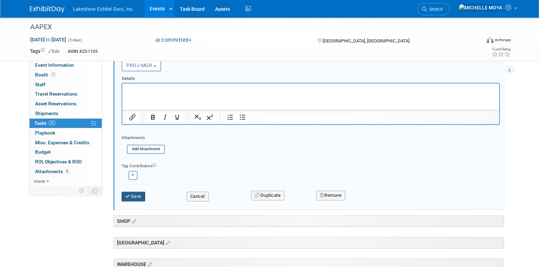
click at [139, 196] on button "Save" at bounding box center [133, 196] width 24 height 10
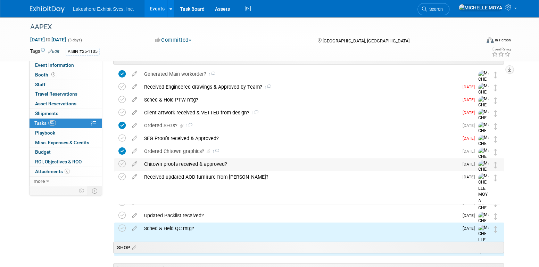
scroll to position [167, 0]
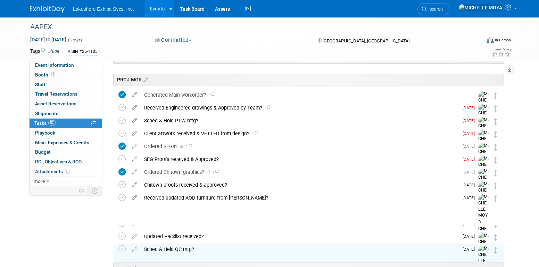
click at [221, 208] on div "Ordered any additional required items? 6" at bounding box center [302, 210] width 323 height 12
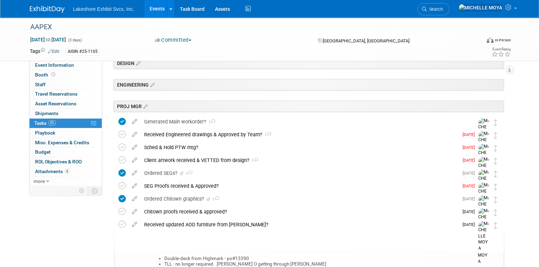
scroll to position [0, 0]
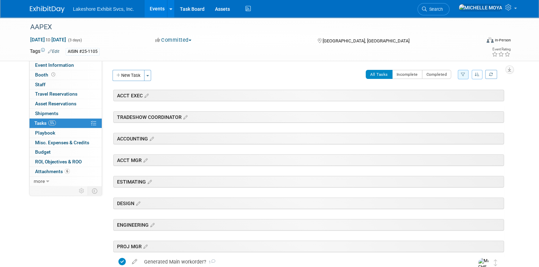
click at [155, 6] on link "Events" at bounding box center [156, 8] width 25 height 17
